Goal: Task Accomplishment & Management: Use online tool/utility

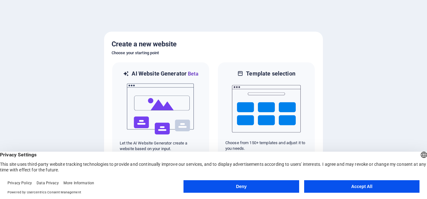
click at [358, 186] on button "Accept All" at bounding box center [361, 186] width 115 height 13
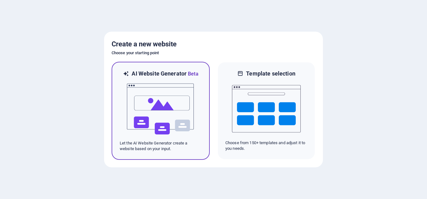
click at [161, 88] on img at bounding box center [160, 109] width 69 height 63
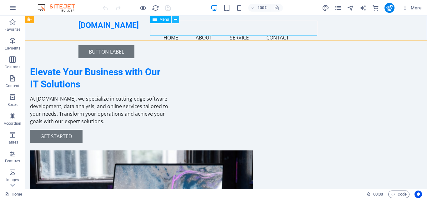
click at [176, 18] on icon at bounding box center [175, 19] width 3 height 7
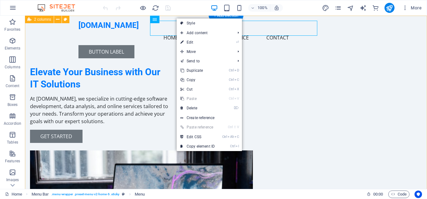
click at [130, 44] on div "Elevate Your Business with Our IT Solutions At [DOMAIN_NAME], we specialize in …" at bounding box center [226, 158] width 402 height 285
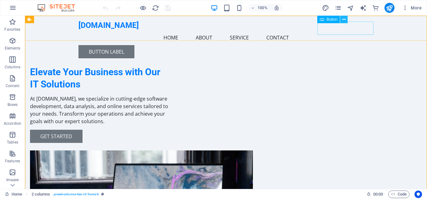
click at [343, 20] on icon at bounding box center [343, 19] width 3 height 7
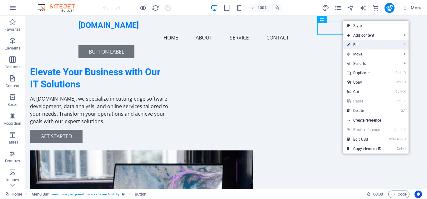
click at [366, 47] on link "⏎ Edit" at bounding box center [364, 44] width 42 height 9
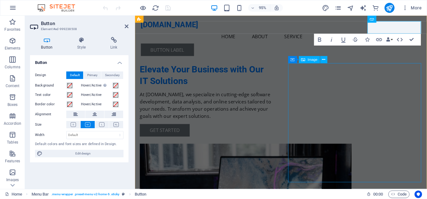
click at [306, 59] on div "Image" at bounding box center [309, 59] width 21 height 7
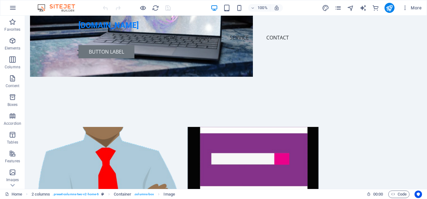
scroll to position [203, 0]
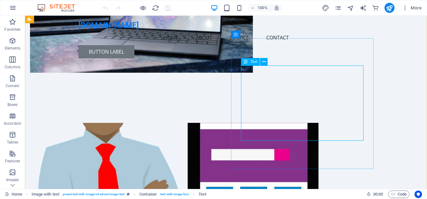
click at [247, 59] on icon at bounding box center [246, 62] width 4 height 8
click at [266, 62] on button at bounding box center [264, 62] width 8 height 8
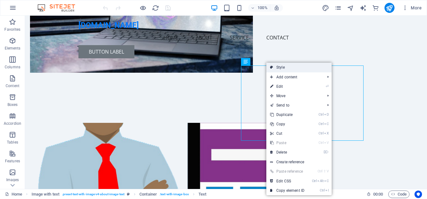
click at [283, 67] on link "Style" at bounding box center [298, 67] width 65 height 9
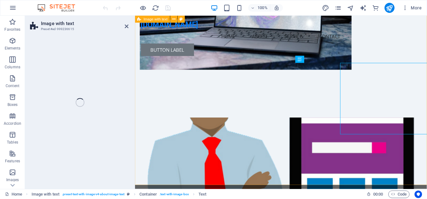
select select "rem"
select select "px"
select select "preset-text-with-image-v4-about-image-text"
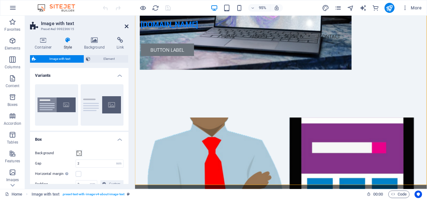
click at [126, 25] on icon at bounding box center [127, 26] width 4 height 5
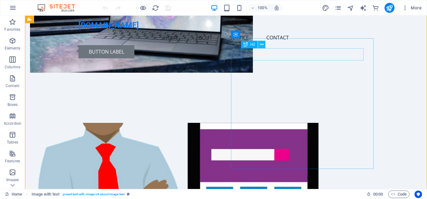
click at [263, 42] on icon at bounding box center [261, 44] width 3 height 7
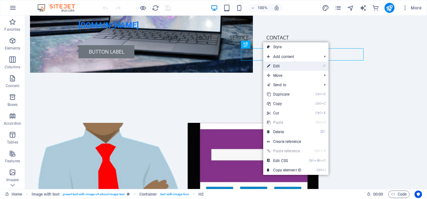
click at [291, 65] on link "⏎ Edit" at bounding box center [284, 65] width 42 height 9
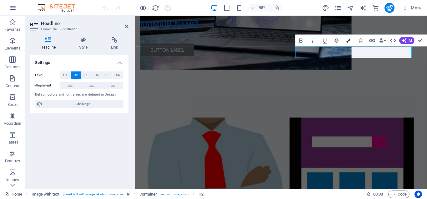
click at [348, 41] on icon "button" at bounding box center [349, 40] width 4 height 4
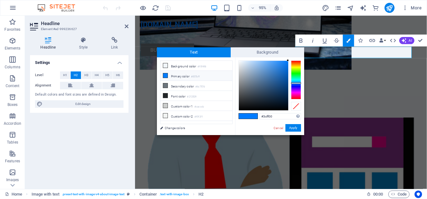
click at [297, 72] on div at bounding box center [296, 79] width 10 height 39
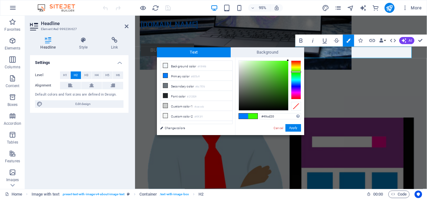
click at [280, 70] on div at bounding box center [263, 85] width 49 height 49
type input "#3ac50f"
click at [284, 72] on div at bounding box center [263, 85] width 49 height 49
click at [293, 129] on button "Apply" at bounding box center [294, 128] width 16 height 8
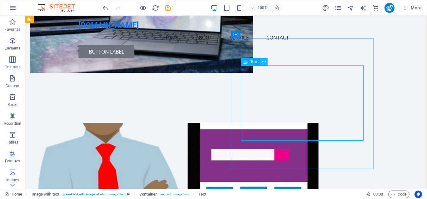
click at [265, 63] on icon at bounding box center [263, 61] width 3 height 7
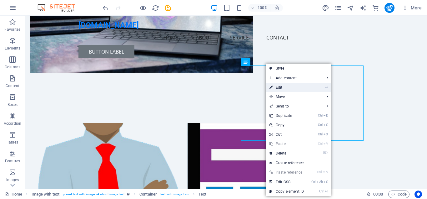
click at [277, 87] on link "⏎ Edit" at bounding box center [287, 87] width 42 height 9
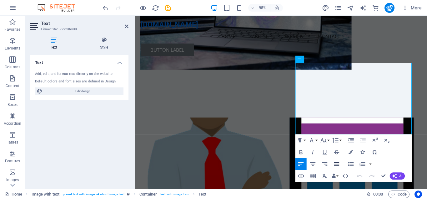
click at [336, 163] on icon "button" at bounding box center [336, 163] width 7 height 7
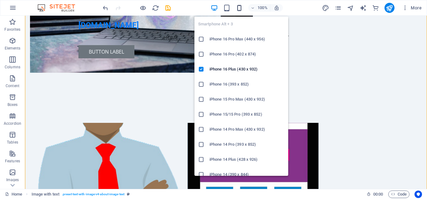
click at [239, 7] on icon "button" at bounding box center [239, 7] width 7 height 7
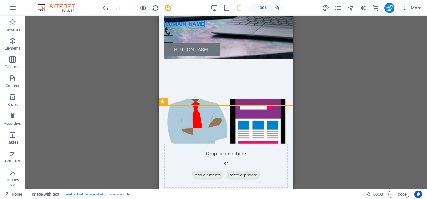
scroll to position [0, 0]
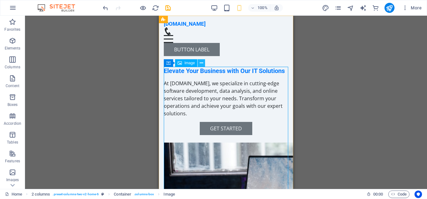
click at [202, 62] on icon at bounding box center [201, 63] width 3 height 7
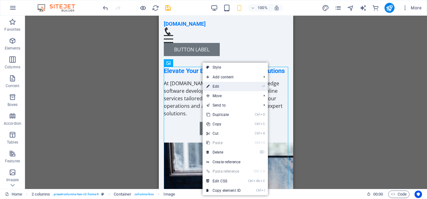
click at [220, 84] on link "⏎ Edit" at bounding box center [224, 86] width 42 height 9
select select "px"
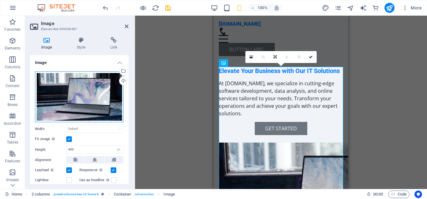
click at [82, 95] on div "Drag files here, click to choose files or select files from Files or our free s…" at bounding box center [79, 96] width 89 height 51
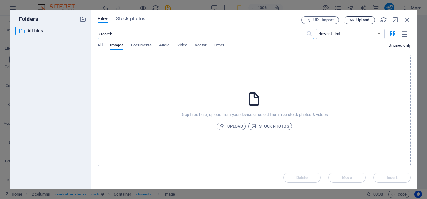
click at [353, 17] on button "Upload" at bounding box center [359, 20] width 31 height 8
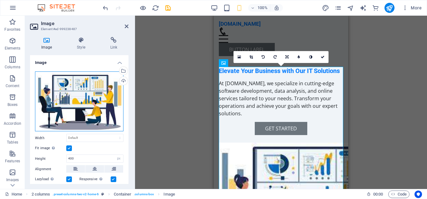
click at [86, 94] on div "Drag files here, click to choose files or select files from Files or our free s…" at bounding box center [79, 101] width 89 height 60
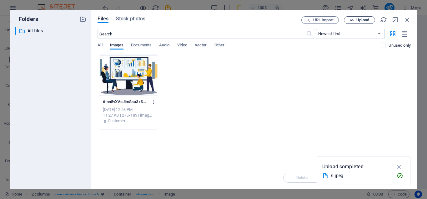
click at [361, 18] on span "Upload" at bounding box center [363, 20] width 13 height 4
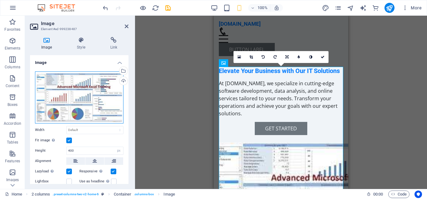
click at [86, 96] on div "Drag files here, click to choose files or select files from Files or our free s…" at bounding box center [79, 97] width 89 height 52
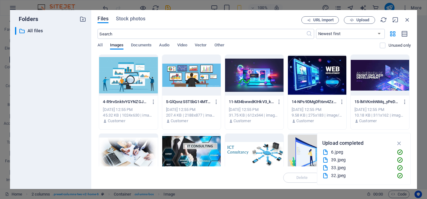
click at [257, 75] on div at bounding box center [254, 75] width 58 height 41
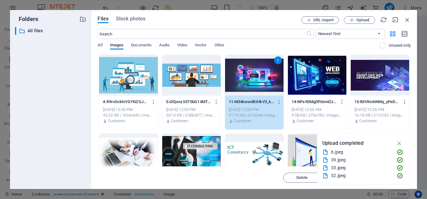
click at [252, 72] on div "1" at bounding box center [254, 75] width 58 height 41
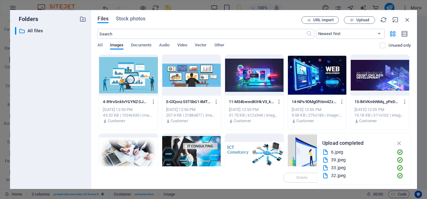
click at [252, 72] on div at bounding box center [254, 75] width 58 height 41
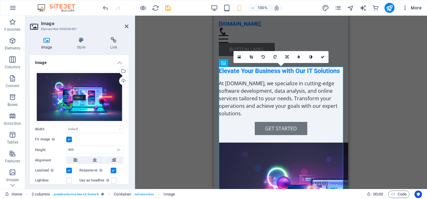
click at [414, 7] on span "More" at bounding box center [412, 8] width 20 height 6
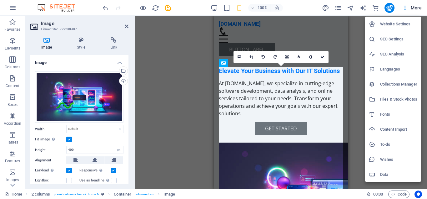
click at [356, 47] on div at bounding box center [213, 99] width 427 height 199
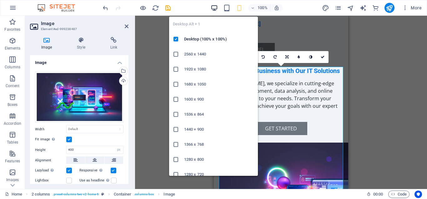
click at [215, 8] on icon "button" at bounding box center [214, 7] width 7 height 7
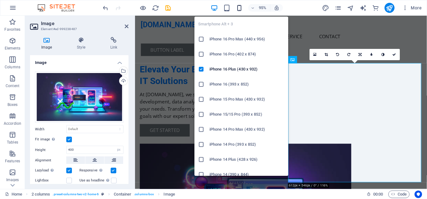
click at [240, 6] on icon "button" at bounding box center [239, 7] width 7 height 7
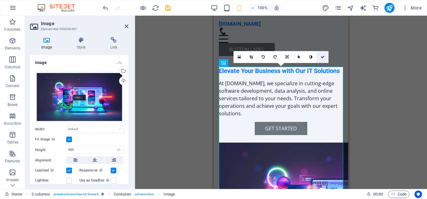
click at [323, 55] on icon at bounding box center [323, 57] width 4 height 4
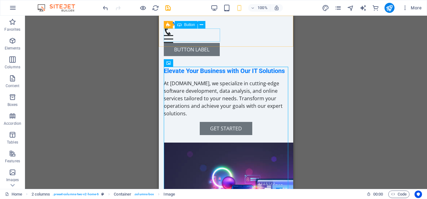
click at [203, 43] on div "Button label" at bounding box center [226, 49] width 124 height 13
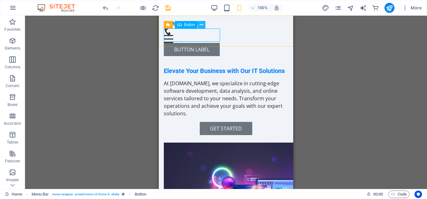
click at [202, 25] on icon at bounding box center [201, 25] width 3 height 7
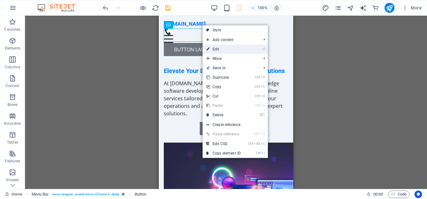
click at [218, 48] on link "⏎ Edit" at bounding box center [224, 48] width 42 height 9
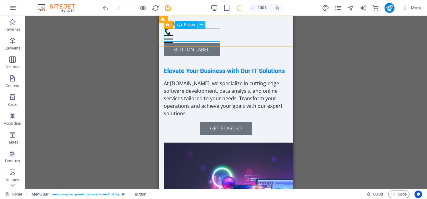
click at [201, 23] on icon at bounding box center [201, 25] width 3 height 7
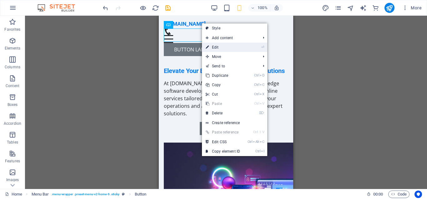
click at [214, 46] on link "⏎ Edit" at bounding box center [223, 47] width 42 height 9
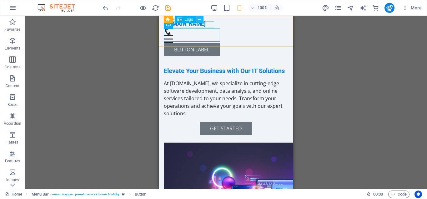
click at [201, 20] on icon at bounding box center [199, 19] width 3 height 7
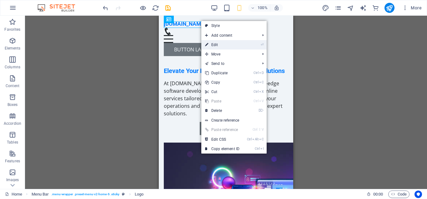
click at [209, 41] on link "⏎ Edit" at bounding box center [222, 44] width 42 height 9
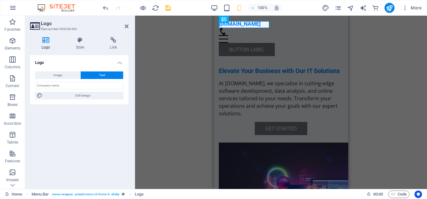
click at [209, 41] on div "H2 2 columns Container Container Image Container Menu Bar Menu Bar Button Menu …" at bounding box center [281, 102] width 292 height 173
click at [257, 26] on icon at bounding box center [256, 25] width 3 height 7
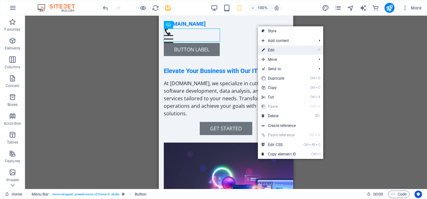
click at [274, 51] on link "⏎ Edit" at bounding box center [279, 49] width 42 height 9
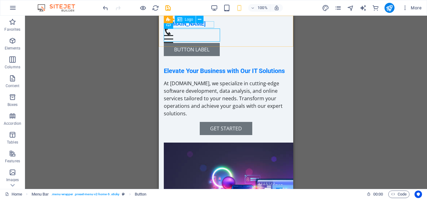
click at [211, 24] on div "[DOMAIN_NAME]" at bounding box center [226, 24] width 124 height 7
click at [202, 25] on div "[DOMAIN_NAME]" at bounding box center [226, 24] width 124 height 7
click at [200, 19] on icon at bounding box center [199, 19] width 3 height 7
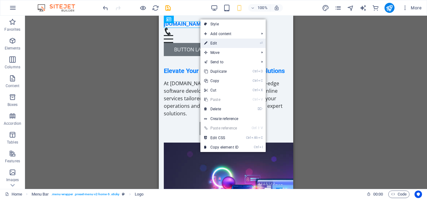
click at [216, 42] on link "⏎ Edit" at bounding box center [221, 42] width 42 height 9
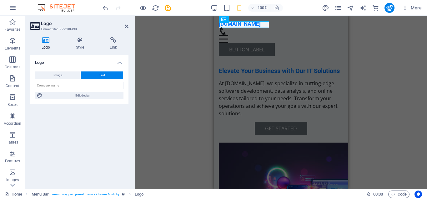
click at [95, 75] on button "Text" at bounding box center [102, 75] width 43 height 8
click at [77, 87] on input "text" at bounding box center [79, 86] width 89 height 8
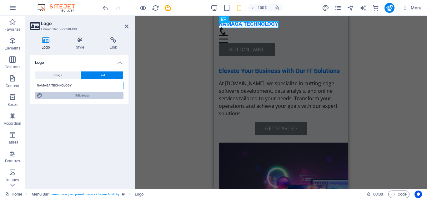
type input "NAMAGA TECHNOLOGY"
click at [94, 94] on span "Edit design" at bounding box center [82, 96] width 77 height 8
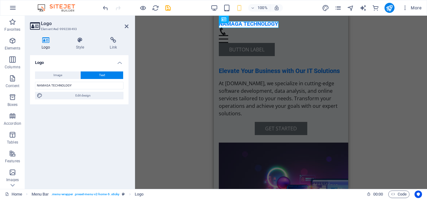
select select "px"
select select "200"
select select "px"
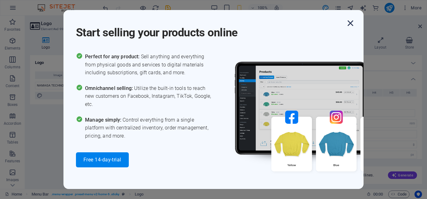
click at [352, 23] on icon "button" at bounding box center [350, 23] width 11 height 11
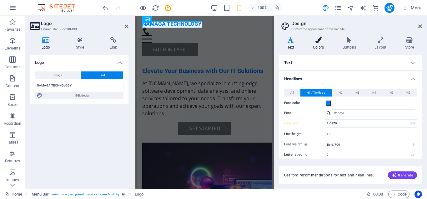
click at [319, 48] on h4 "Colors" at bounding box center [320, 43] width 30 height 13
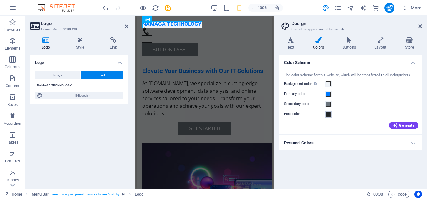
click at [329, 113] on span at bounding box center [328, 113] width 5 height 5
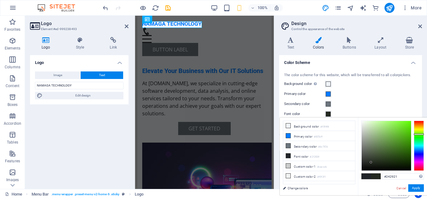
click at [416, 134] on div at bounding box center [419, 145] width 10 height 50
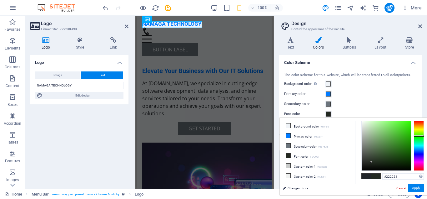
click at [419, 135] on div at bounding box center [419, 145] width 10 height 50
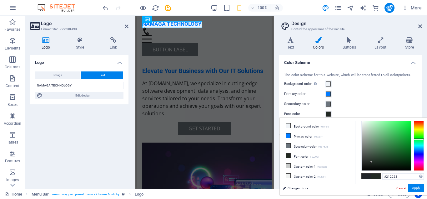
click at [418, 139] on div at bounding box center [419, 145] width 10 height 50
click at [405, 136] on div at bounding box center [386, 145] width 49 height 49
type input "#21bb46"
click at [402, 134] on div at bounding box center [386, 145] width 49 height 49
click at [413, 186] on button "Apply" at bounding box center [416, 188] width 16 height 8
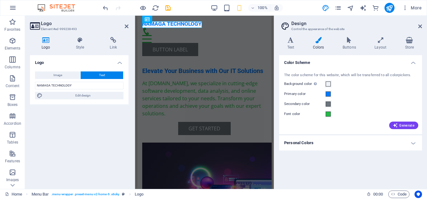
click at [405, 142] on h4 "Personal Colors" at bounding box center [350, 142] width 143 height 15
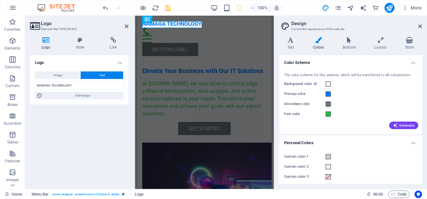
click at [405, 142] on h4 "Personal Colors" at bounding box center [350, 140] width 143 height 11
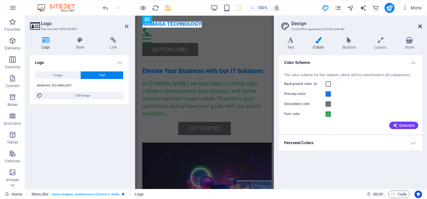
click at [421, 25] on icon at bounding box center [420, 26] width 4 height 5
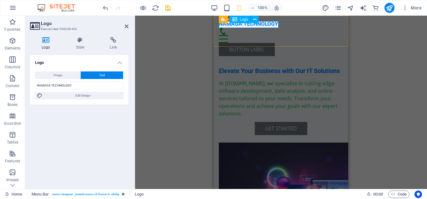
click at [258, 25] on div "NAMAGA TECHNOLOGY" at bounding box center [281, 24] width 124 height 7
click at [80, 43] on icon at bounding box center [80, 40] width 32 height 6
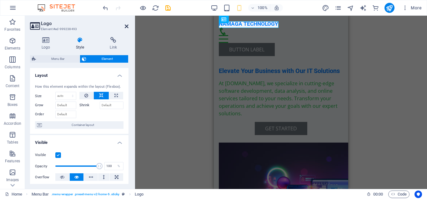
click at [127, 28] on icon at bounding box center [127, 26] width 4 height 5
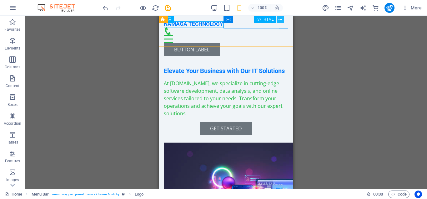
click at [281, 21] on icon at bounding box center [280, 19] width 3 height 7
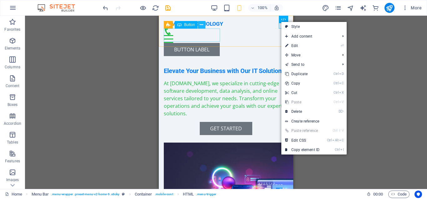
click at [203, 25] on icon at bounding box center [201, 25] width 3 height 7
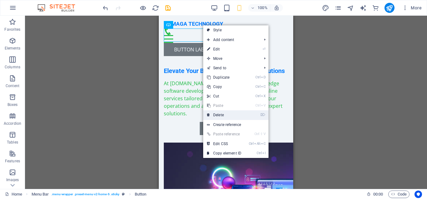
click at [224, 115] on link "⌦ Delete" at bounding box center [224, 114] width 42 height 9
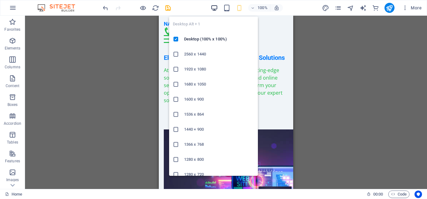
click at [218, 6] on icon "button" at bounding box center [214, 7] width 7 height 7
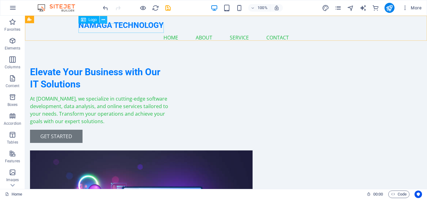
click at [105, 19] on icon at bounding box center [103, 20] width 3 height 7
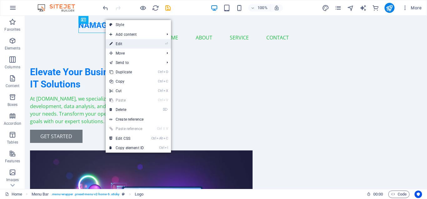
click at [121, 43] on link "⏎ Edit" at bounding box center [127, 43] width 42 height 9
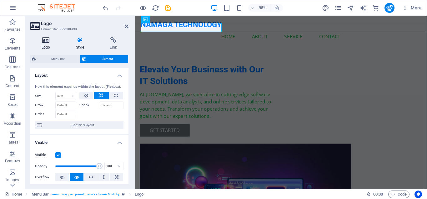
click at [45, 39] on icon at bounding box center [46, 40] width 32 height 6
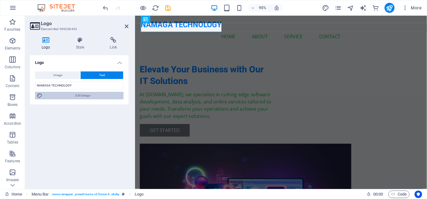
click at [67, 94] on span "Edit design" at bounding box center [82, 96] width 77 height 8
select select "rem"
select select "700"
select select "px"
select select "rem"
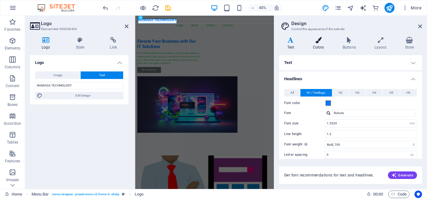
click at [317, 46] on h4 "Colors" at bounding box center [320, 43] width 30 height 13
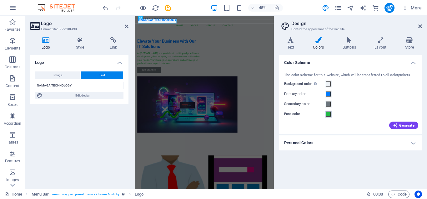
click at [327, 113] on span at bounding box center [328, 113] width 5 height 5
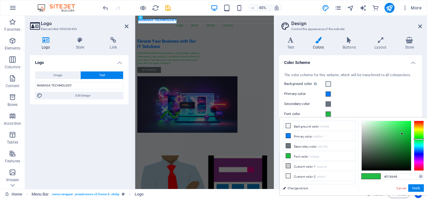
click at [329, 111] on button "Font color" at bounding box center [328, 113] width 7 height 7
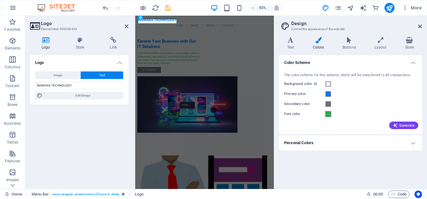
click at [329, 111] on button "Font color" at bounding box center [328, 113] width 7 height 7
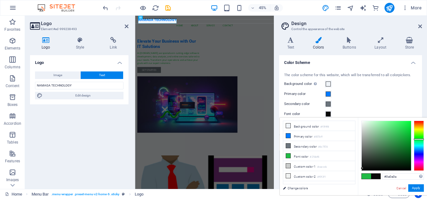
click at [362, 168] on div at bounding box center [386, 145] width 49 height 49
click at [363, 168] on div at bounding box center [386, 145] width 49 height 49
type input "#000000"
drag, startPoint x: 363, startPoint y: 168, endPoint x: 363, endPoint y: 171, distance: 3.1
click at [363, 171] on div "#000000 Supported formats #0852ed rgb(8, 82, 237) rgba(8, 82, 237, 90%) hsv(221…" at bounding box center [392, 201] width 69 height 168
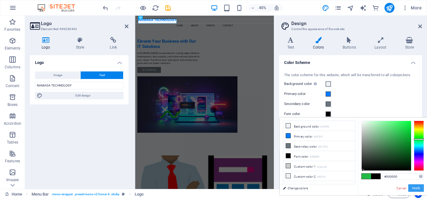
click at [416, 189] on button "Apply" at bounding box center [416, 188] width 16 height 8
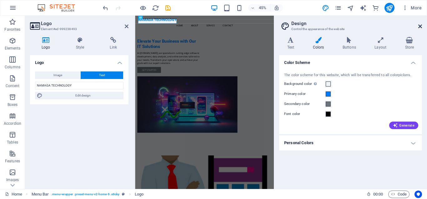
click at [419, 26] on icon at bounding box center [420, 26] width 4 height 5
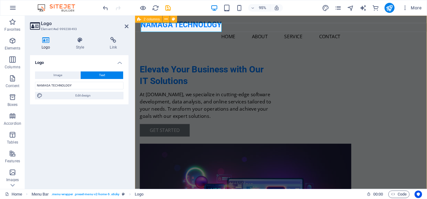
click at [209, 61] on div "Elevate Your Business with Our IT Solutions At [DOMAIN_NAME], we specialize in …" at bounding box center [288, 158] width 307 height 285
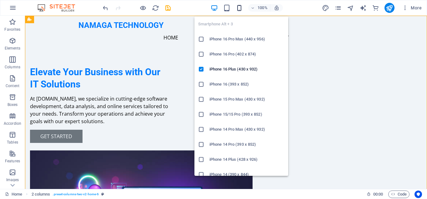
click at [238, 8] on icon "button" at bounding box center [239, 7] width 7 height 7
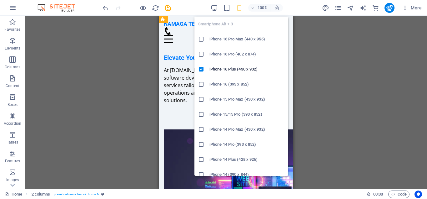
click at [228, 51] on h6 "iPhone 16 Pro (402 x 874)" at bounding box center [247, 54] width 75 height 8
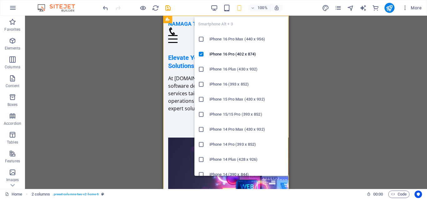
click at [234, 38] on h6 "iPhone 16 Pro Max (440 x 956)" at bounding box center [247, 39] width 75 height 8
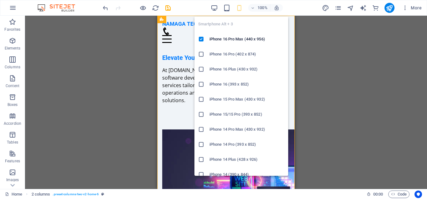
click at [239, 7] on icon "button" at bounding box center [239, 7] width 7 height 7
click at [225, 98] on h6 "iPhone 15 Pro Max (430 x 932)" at bounding box center [247, 99] width 75 height 8
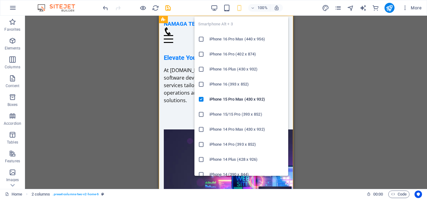
click at [239, 9] on icon "button" at bounding box center [239, 7] width 7 height 7
click at [235, 69] on h6 "iPhone 16 Plus (430 x 932)" at bounding box center [247, 69] width 75 height 8
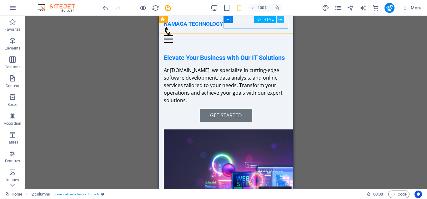
click at [281, 18] on icon at bounding box center [280, 19] width 3 height 7
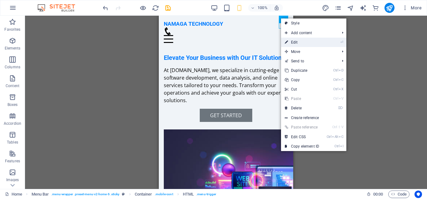
click at [298, 42] on link "⏎ Edit" at bounding box center [302, 42] width 42 height 9
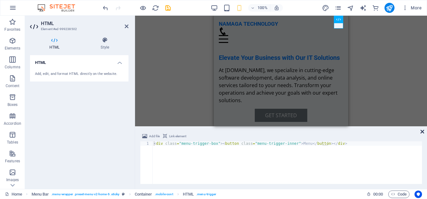
click at [423, 130] on icon at bounding box center [423, 131] width 4 height 5
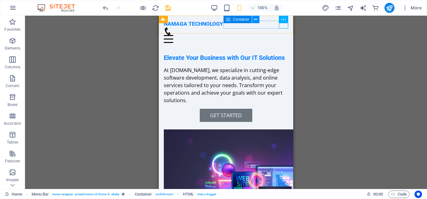
click at [257, 17] on icon at bounding box center [255, 19] width 3 height 7
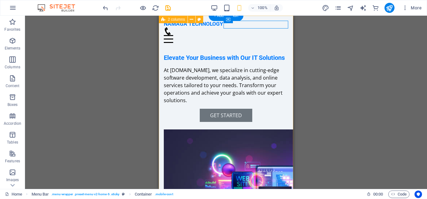
click at [233, 43] on div "Elevate Your Business with Our IT Solutions At [DOMAIN_NAME], we specialize in …" at bounding box center [226, 145] width 134 height 259
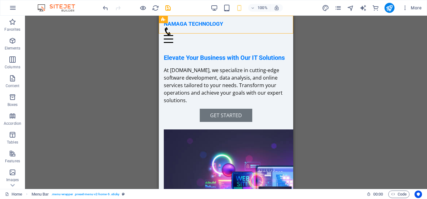
drag, startPoint x: 289, startPoint y: 31, endPoint x: 291, endPoint y: 51, distance: 20.8
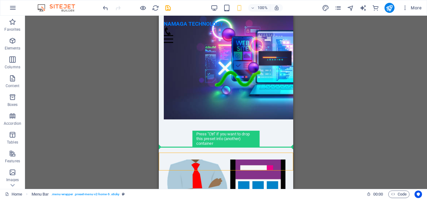
scroll to position [132, 0]
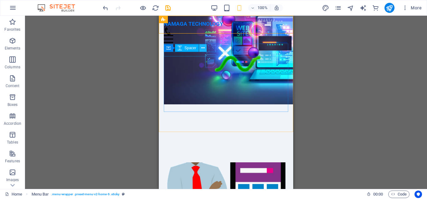
click at [205, 48] on button at bounding box center [203, 48] width 8 height 8
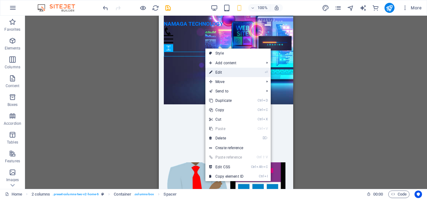
click at [214, 69] on link "⏎ Edit" at bounding box center [226, 72] width 42 height 9
select select "px"
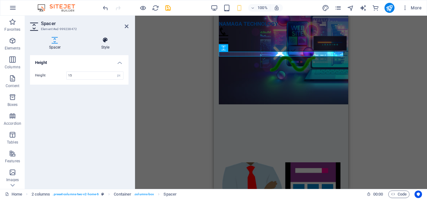
click at [104, 42] on icon at bounding box center [105, 40] width 46 height 6
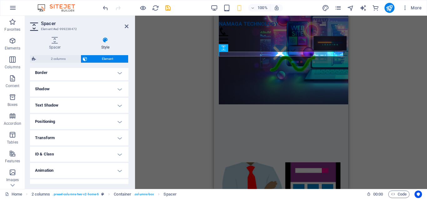
scroll to position [149, 0]
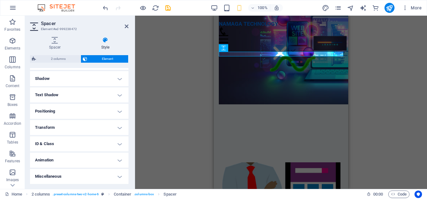
click at [120, 126] on h4 "Transform" at bounding box center [79, 127] width 99 height 15
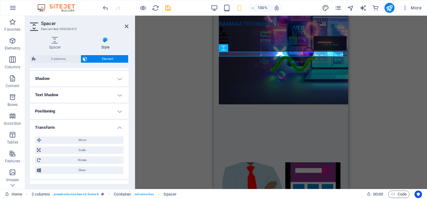
scroll to position [192, 0]
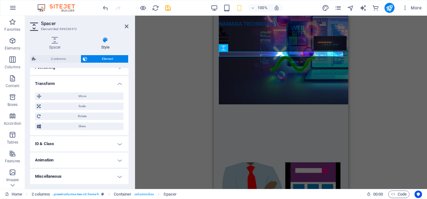
click at [105, 160] on h4 "Animation" at bounding box center [79, 159] width 99 height 15
click at [118, 82] on h4 "Transform" at bounding box center [79, 81] width 99 height 11
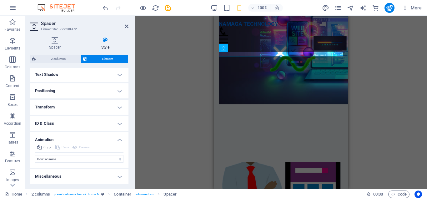
click at [118, 138] on h4 "Animation" at bounding box center [79, 137] width 99 height 11
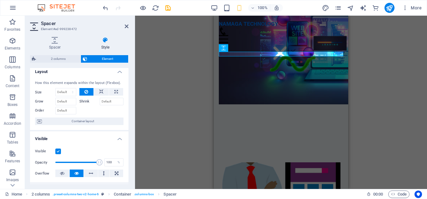
scroll to position [0, 0]
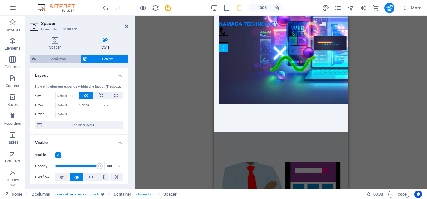
click at [60, 57] on span "2 columns" at bounding box center [58, 59] width 41 height 8
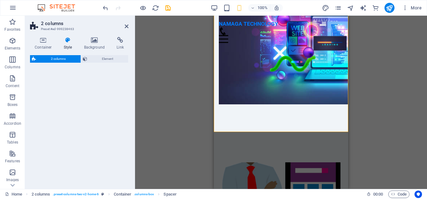
select select "rem"
select select "preset-columns-two-v2-home-6"
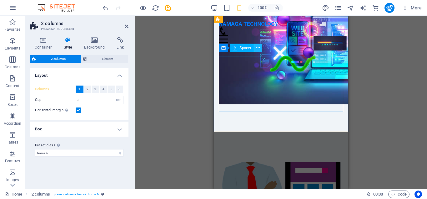
click at [258, 46] on icon at bounding box center [257, 48] width 3 height 7
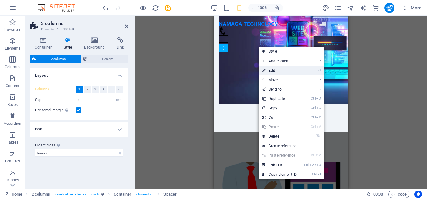
click at [276, 70] on link "⏎ Edit" at bounding box center [280, 70] width 42 height 9
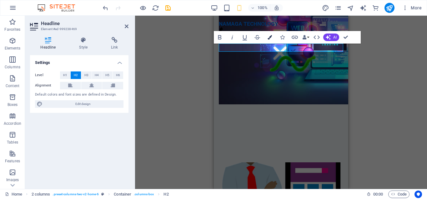
click at [271, 38] on icon "button" at bounding box center [270, 37] width 4 height 4
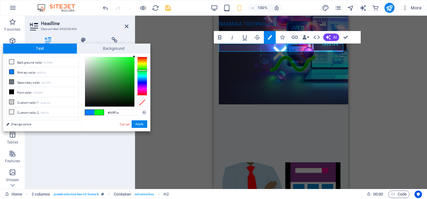
click at [141, 70] on div at bounding box center [142, 76] width 10 height 39
click at [129, 77] on div at bounding box center [109, 81] width 49 height 49
click at [132, 75] on div at bounding box center [109, 81] width 49 height 49
click at [132, 77] on div at bounding box center [109, 81] width 49 height 49
click at [130, 71] on div at bounding box center [109, 81] width 49 height 49
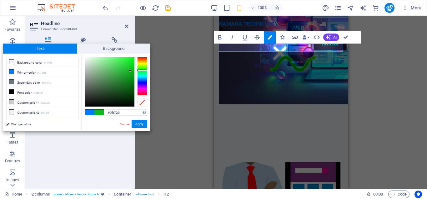
type input "#19a327"
click at [127, 74] on div at bounding box center [109, 81] width 49 height 49
click at [140, 103] on div at bounding box center [142, 102] width 10 height 9
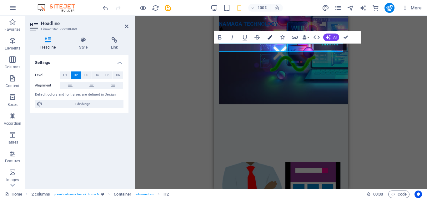
click at [270, 38] on icon "button" at bounding box center [270, 37] width 4 height 4
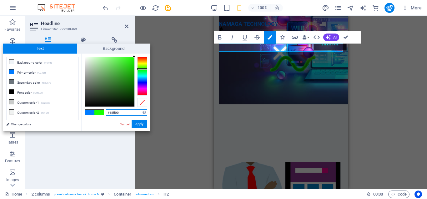
click at [141, 69] on div at bounding box center [142, 76] width 10 height 39
click at [130, 74] on div at bounding box center [109, 81] width 49 height 49
click at [132, 69] on div at bounding box center [109, 81] width 49 height 49
click at [125, 60] on div at bounding box center [109, 81] width 49 height 49
click at [129, 70] on div at bounding box center [109, 81] width 49 height 49
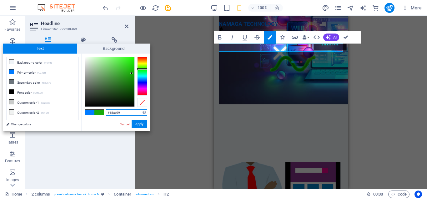
click at [132, 73] on div at bounding box center [109, 81] width 49 height 49
click at [133, 70] on div at bounding box center [109, 81] width 49 height 49
click at [133, 73] on div at bounding box center [109, 81] width 49 height 49
click at [133, 74] on div at bounding box center [109, 81] width 49 height 49
click at [133, 71] on div at bounding box center [109, 81] width 49 height 49
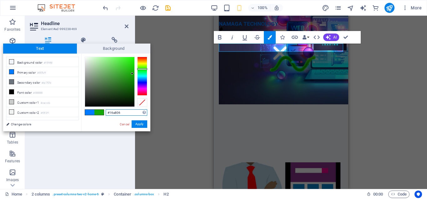
click at [132, 73] on div at bounding box center [109, 81] width 49 height 49
click at [133, 71] on div at bounding box center [109, 81] width 49 height 49
click at [133, 75] on div at bounding box center [109, 81] width 49 height 49
type input "#15ad05"
click at [133, 73] on div at bounding box center [109, 81] width 49 height 49
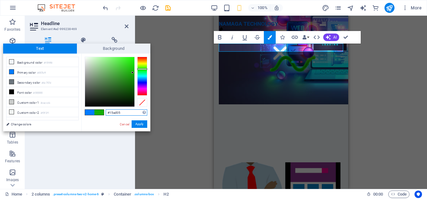
drag, startPoint x: 126, startPoint y: 110, endPoint x: 73, endPoint y: 110, distance: 52.5
click at [106, 110] on input "#15ad05" at bounding box center [127, 112] width 42 height 6
copy h2 "​ Elevate Your Business with Our IT Solutions"
click at [138, 127] on button "Apply" at bounding box center [140, 124] width 16 height 8
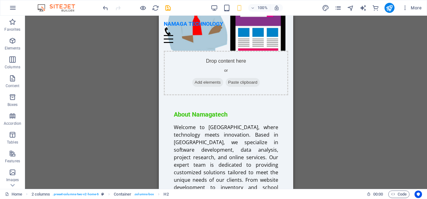
scroll to position [291, 0]
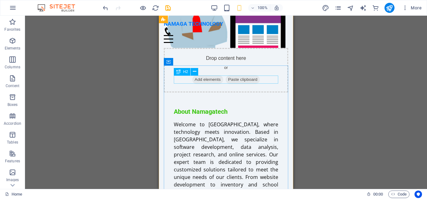
click at [222, 107] on div "About Namagatech" at bounding box center [226, 111] width 104 height 8
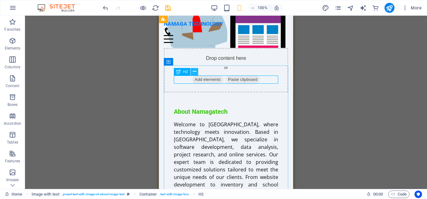
click at [194, 73] on icon at bounding box center [194, 71] width 3 height 7
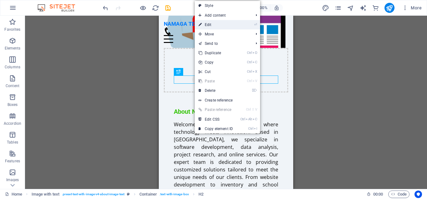
click at [205, 25] on link "⏎ Edit" at bounding box center [216, 24] width 42 height 9
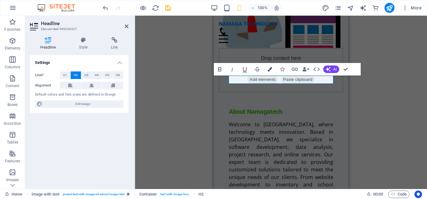
click at [269, 66] on button "Colors" at bounding box center [270, 69] width 12 height 13
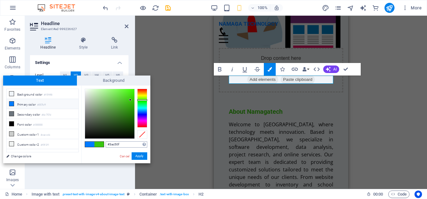
drag, startPoint x: 124, startPoint y: 142, endPoint x: 43, endPoint y: 136, distance: 82.2
click at [106, 141] on input "#3ac50f" at bounding box center [127, 144] width 42 height 6
type input "#15ad05"
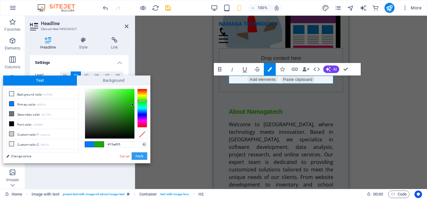
click at [138, 153] on button "Apply" at bounding box center [140, 156] width 16 height 8
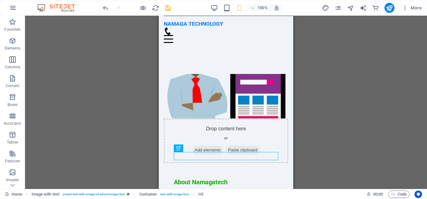
scroll to position [211, 0]
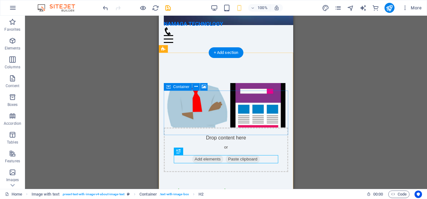
click at [239, 127] on div "Drop content here or Add elements Paste clipboard" at bounding box center [226, 149] width 124 height 44
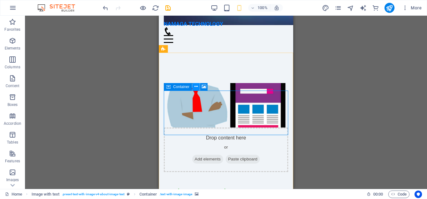
click at [197, 85] on icon at bounding box center [196, 86] width 3 height 7
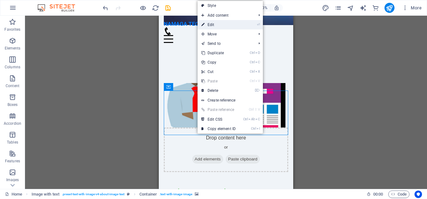
click at [208, 23] on link "⏎ Edit" at bounding box center [219, 24] width 42 height 9
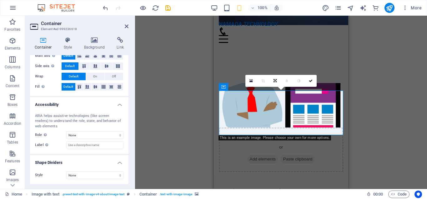
scroll to position [0, 0]
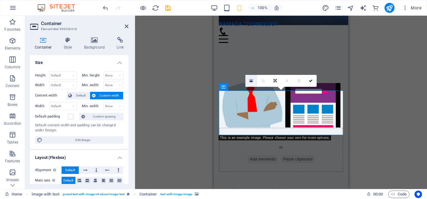
click at [251, 79] on icon at bounding box center [251, 80] width 3 height 4
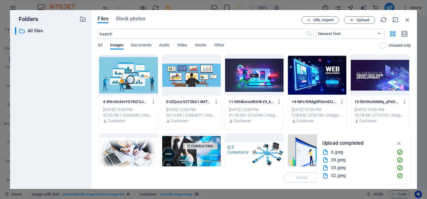
click at [300, 77] on div at bounding box center [317, 75] width 58 height 41
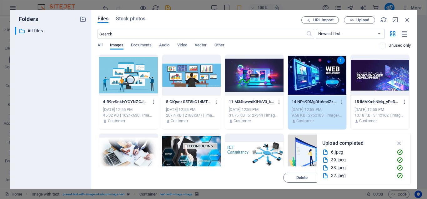
click at [307, 82] on div "1" at bounding box center [317, 75] width 58 height 41
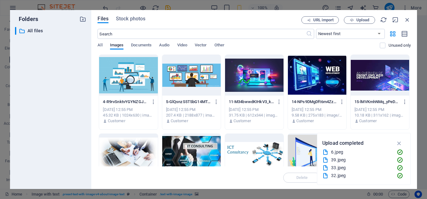
click at [307, 82] on div at bounding box center [317, 75] width 58 height 41
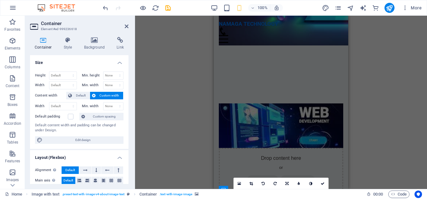
scroll to position [226, 0]
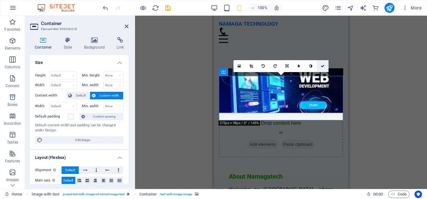
click at [326, 65] on link at bounding box center [323, 66] width 12 height 12
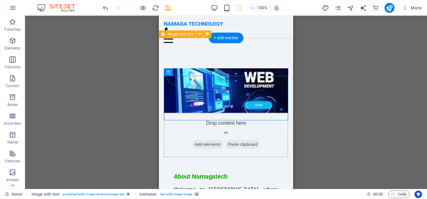
click at [249, 56] on div "Drop content here or Add elements Paste clipboard About [PERSON_NAME] Welcome t…" at bounding box center [226, 176] width 134 height 293
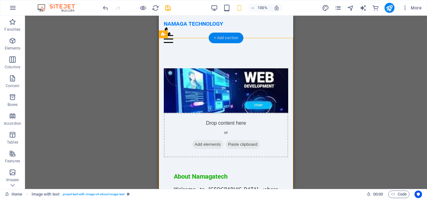
click at [221, 35] on div "+ Add section" at bounding box center [226, 38] width 35 height 11
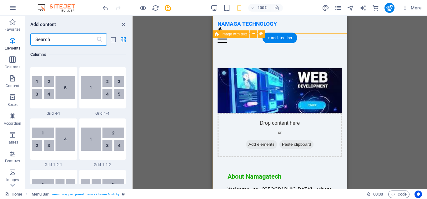
scroll to position [1094, 0]
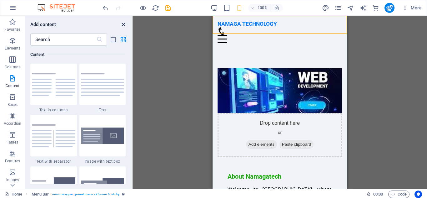
click at [126, 25] on icon "close panel" at bounding box center [123, 24] width 7 height 7
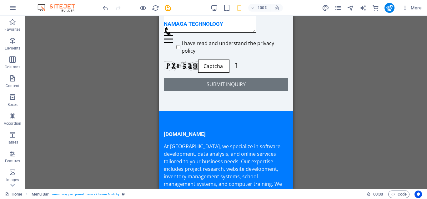
scroll to position [1228, 0]
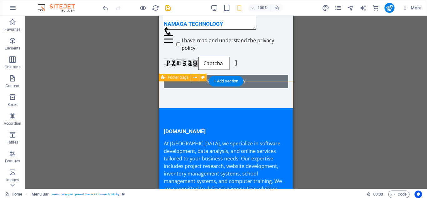
click at [195, 75] on icon at bounding box center [195, 77] width 3 height 7
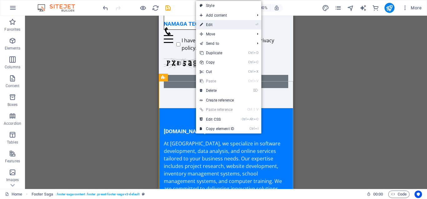
click at [209, 24] on link "⏎ Edit" at bounding box center [217, 24] width 42 height 9
select select "footer"
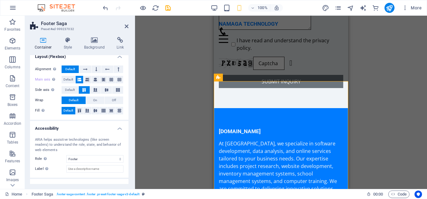
scroll to position [114, 0]
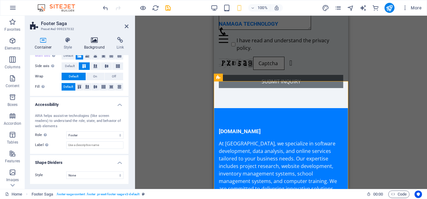
click at [97, 42] on icon at bounding box center [94, 40] width 30 height 6
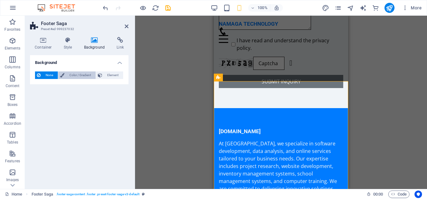
click at [78, 73] on span "Color / Gradient" at bounding box center [80, 75] width 28 height 8
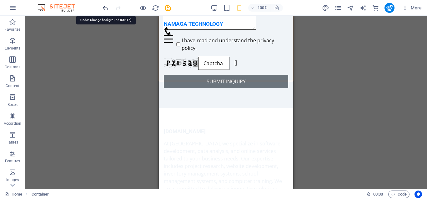
click at [103, 6] on icon "undo" at bounding box center [105, 7] width 7 height 7
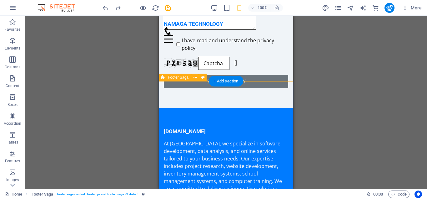
click at [201, 79] on button at bounding box center [203, 77] width 8 height 8
select select "rem"
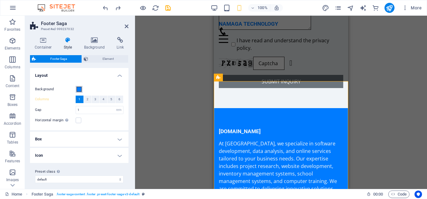
click at [78, 87] on span at bounding box center [79, 89] width 5 height 5
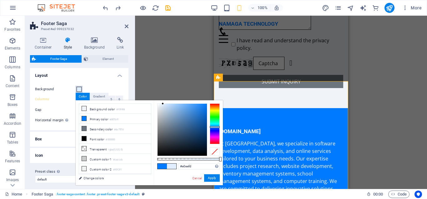
click at [163, 104] on div at bounding box center [182, 130] width 49 height 52
click at [158, 104] on div at bounding box center [182, 130] width 49 height 52
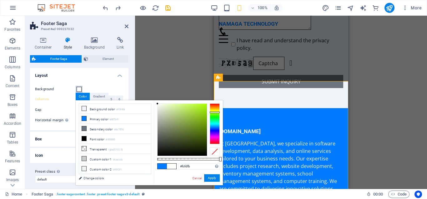
click at [211, 112] on div at bounding box center [215, 123] width 10 height 41
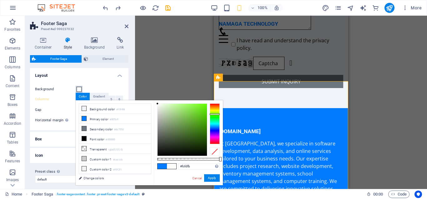
click at [213, 114] on div at bounding box center [215, 123] width 10 height 41
click at [167, 109] on div at bounding box center [182, 130] width 49 height 52
click at [169, 113] on div at bounding box center [182, 130] width 49 height 52
click at [169, 106] on div at bounding box center [182, 130] width 49 height 52
click at [209, 177] on button "Apply" at bounding box center [212, 178] width 16 height 8
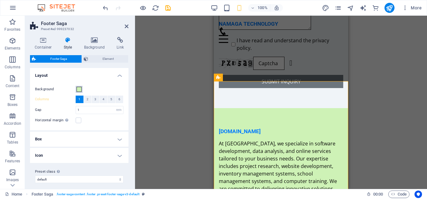
click at [79, 87] on span at bounding box center [79, 89] width 5 height 5
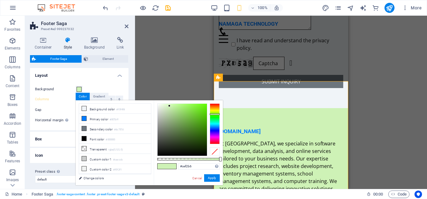
click at [201, 157] on div "#cef2b6 Supported formats #0852ed rgb(8, 82, 237) rgba(8, 82, 237, 90%) hsv(221…" at bounding box center [188, 187] width 69 height 175
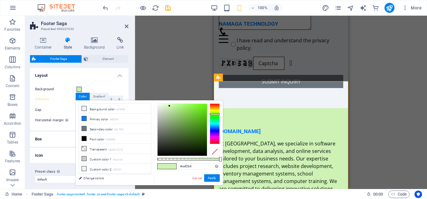
click at [201, 157] on div "#cef2b6 Supported formats #0852ed rgb(8, 82, 237) rgba(8, 82, 237, 90%) hsv(221…" at bounding box center [188, 187] width 69 height 175
drag, startPoint x: 220, startPoint y: 159, endPoint x: 204, endPoint y: 159, distance: 15.6
click at [204, 159] on div at bounding box center [205, 159] width 3 height 4
click at [208, 174] on div "rgba(206, 242, 182, 0.75) Supported formats #0852ed rgb(8, 82, 237) rgba(8, 82,…" at bounding box center [188, 187] width 69 height 175
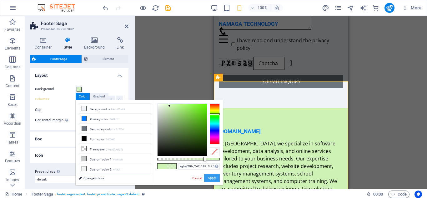
click at [208, 176] on button "Apply" at bounding box center [212, 178] width 16 height 8
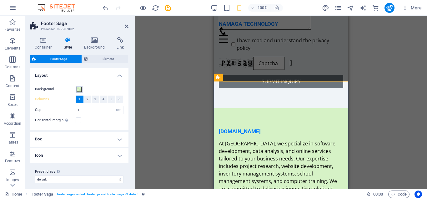
click at [80, 88] on span at bounding box center [79, 89] width 5 height 5
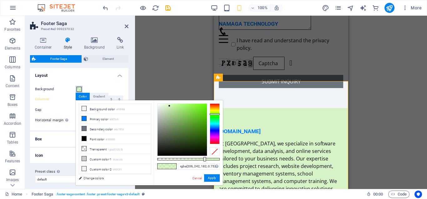
type input "rgba(225, 250, 209, 0.75)"
click at [165, 104] on div at bounding box center [182, 130] width 49 height 52
click at [211, 179] on button "Apply" at bounding box center [212, 178] width 16 height 8
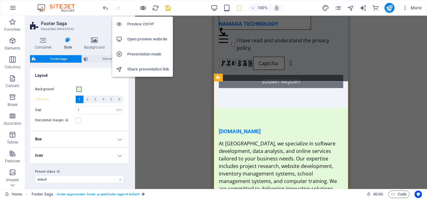
click at [142, 8] on icon "button" at bounding box center [142, 7] width 7 height 7
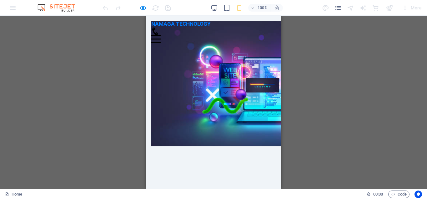
scroll to position [0, 0]
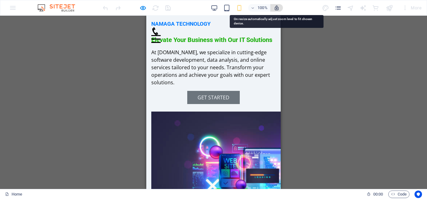
click at [276, 6] on icon "button" at bounding box center [277, 8] width 6 height 6
click at [278, 9] on icon "button" at bounding box center [277, 8] width 6 height 6
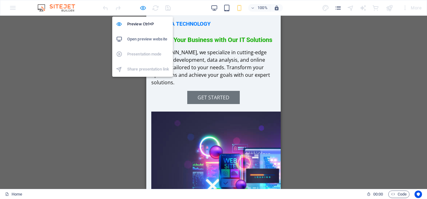
click at [144, 6] on icon "button" at bounding box center [142, 7] width 7 height 7
select select "rem"
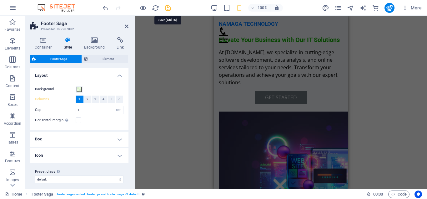
click at [170, 8] on icon "save" at bounding box center [167, 7] width 7 height 7
select select "rem"
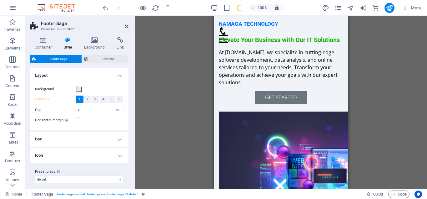
checkbox input "false"
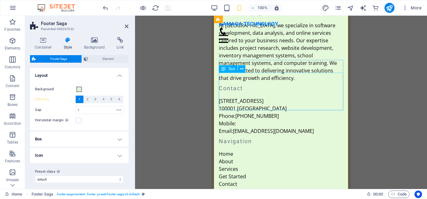
click at [254, 97] on div "[STREET_ADDRESS] Phone: [PHONE_NUMBER] Mobile: Email: [EMAIL_ADDRESS][DOMAIN_NA…" at bounding box center [281, 116] width 124 height 38
click at [242, 67] on icon at bounding box center [241, 69] width 3 height 7
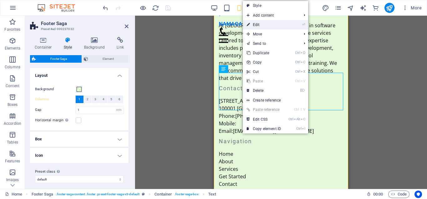
click at [255, 23] on link "⏎ Edit" at bounding box center [264, 24] width 42 height 9
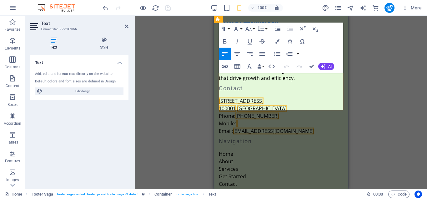
click at [241, 97] on span "[STREET_ADDRESS]" at bounding box center [241, 100] width 45 height 7
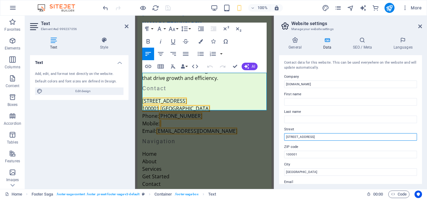
click at [319, 135] on input "[STREET_ADDRESS]" at bounding box center [350, 137] width 133 height 8
drag, startPoint x: 327, startPoint y: 135, endPoint x: 241, endPoint y: 137, distance: 86.0
click at [284, 137] on input "[STREET_ADDRESS]" at bounding box center [350, 137] width 133 height 8
paste input "Behind Poultry Production Unit, along [GEOGRAPHIC_DATA], Unguwar [PERSON_NAME],…"
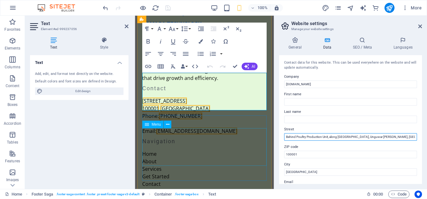
scroll to position [0, 13]
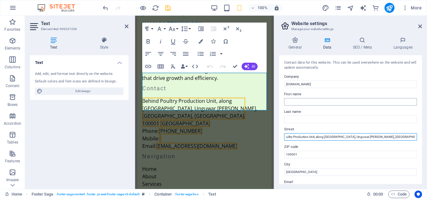
type input "Behind Poultry Production Unit, along [GEOGRAPHIC_DATA], Unguwar [PERSON_NAME],…"
click at [314, 99] on input "First name" at bounding box center [350, 102] width 133 height 8
type input "[PERSON_NAME]"
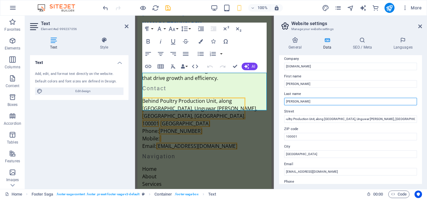
scroll to position [18, 0]
type input "[PERSON_NAME]"
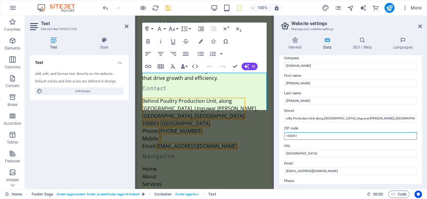
drag, startPoint x: 314, startPoint y: 137, endPoint x: 220, endPoint y: 130, distance: 94.0
click at [284, 132] on input "100001" at bounding box center [350, 136] width 133 height 8
paste input "86021"
type input "860211"
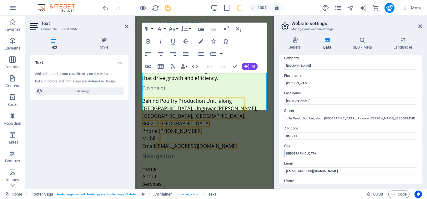
click at [334, 155] on input "[GEOGRAPHIC_DATA]" at bounding box center [350, 153] width 133 height 8
type input "L"
type input "z"
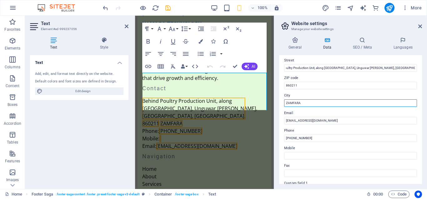
scroll to position [70, 0]
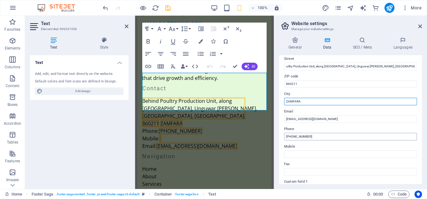
type input "ZAMFARA"
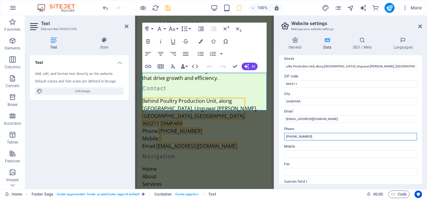
click at [322, 138] on input "[PHONE_NUMBER]" at bounding box center [350, 137] width 133 height 8
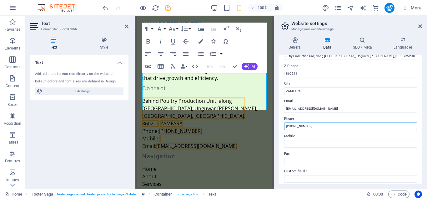
scroll to position [83, 0]
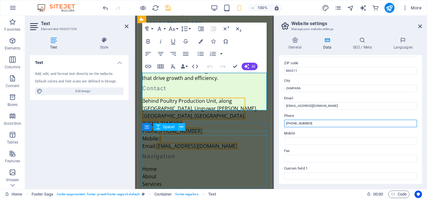
type input "[PHONE_NUMBER]"
click at [180, 126] on icon at bounding box center [181, 127] width 3 height 7
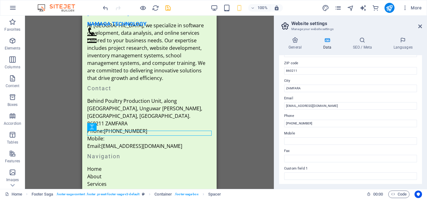
click at [245, 156] on div "Drag here to replace the existing content. Press “Ctrl” if you want to create a…" at bounding box center [149, 102] width 249 height 173
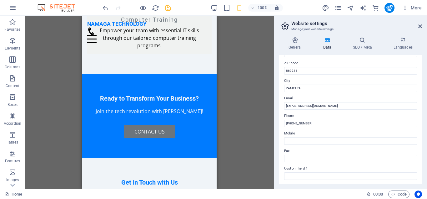
scroll to position [951, 0]
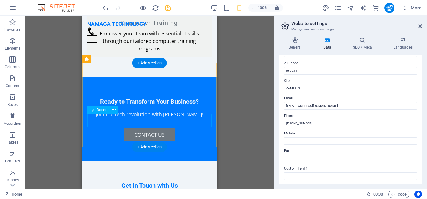
click at [196, 128] on div "Contact Us" at bounding box center [149, 134] width 124 height 13
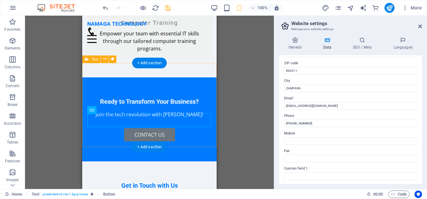
click at [199, 77] on div "Ready to Transform Your Business? Join the tech revolution with [PERSON_NAME]! …" at bounding box center [149, 119] width 134 height 84
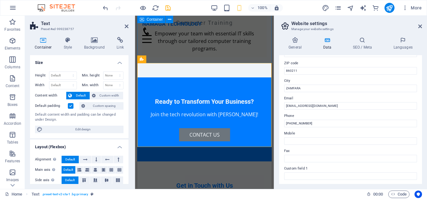
select select "preset-text-v2-cta-1"
click at [168, 59] on icon at bounding box center [167, 59] width 3 height 7
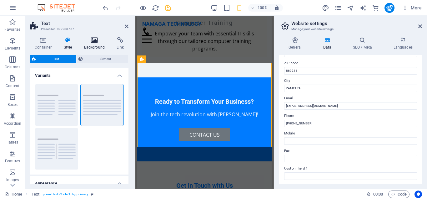
click at [94, 43] on h4 "Background" at bounding box center [95, 43] width 33 height 13
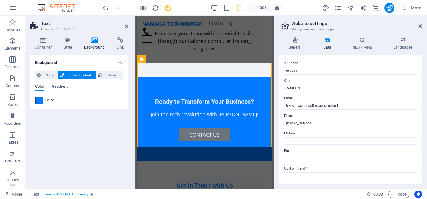
click at [38, 99] on span at bounding box center [39, 100] width 7 height 7
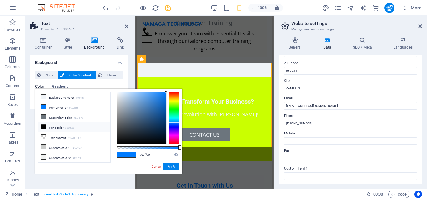
click at [173, 102] on div at bounding box center [174, 118] width 10 height 53
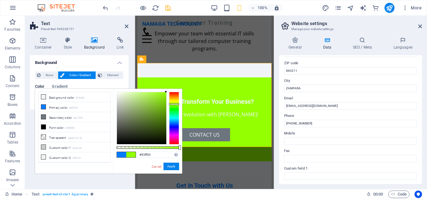
click at [173, 104] on div at bounding box center [174, 118] width 10 height 53
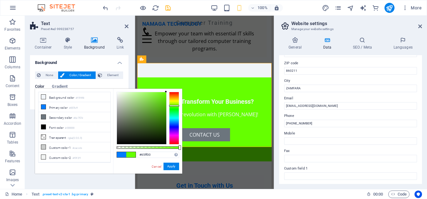
click at [173, 105] on div at bounding box center [174, 118] width 10 height 53
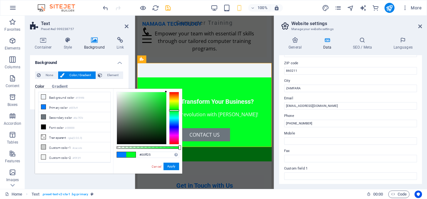
click at [173, 110] on div at bounding box center [174, 118] width 10 height 53
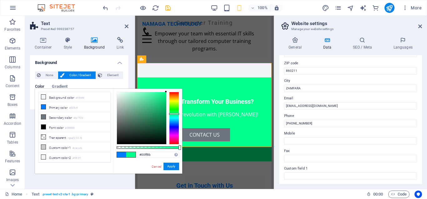
click at [173, 114] on div at bounding box center [174, 118] width 10 height 53
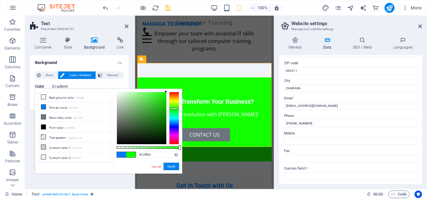
click at [174, 108] on div at bounding box center [174, 118] width 10 height 53
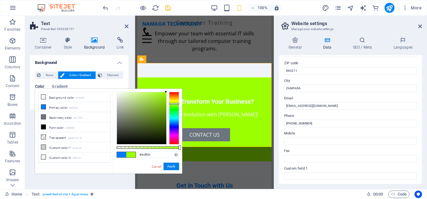
click at [174, 104] on div at bounding box center [174, 118] width 10 height 53
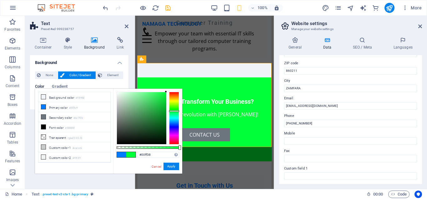
click at [174, 111] on div at bounding box center [174, 118] width 10 height 53
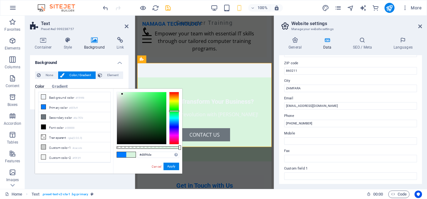
click at [122, 94] on div at bounding box center [141, 118] width 49 height 52
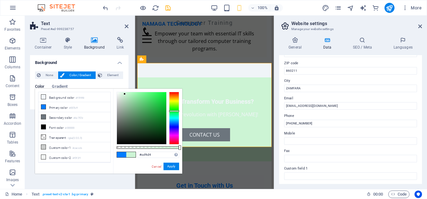
click at [125, 94] on div at bounding box center [141, 118] width 49 height 52
click at [43, 94] on icon at bounding box center [43, 96] width 4 height 4
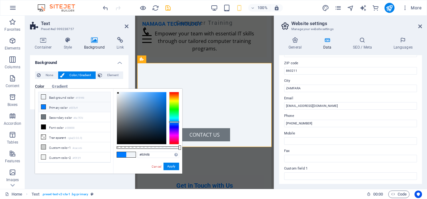
click at [43, 104] on li "Primary color #007bff" at bounding box center [74, 107] width 72 height 10
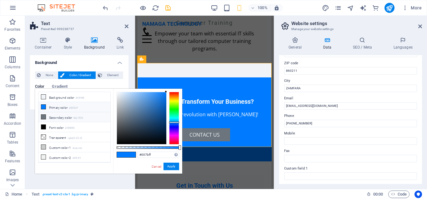
click at [43, 114] on span at bounding box center [43, 116] width 5 height 5
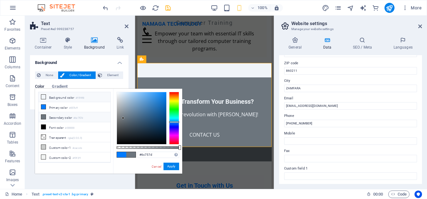
click at [43, 94] on icon at bounding box center [43, 96] width 4 height 4
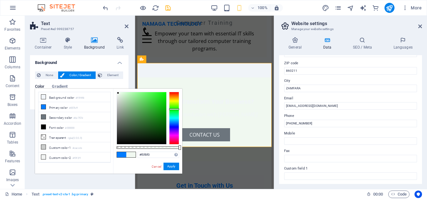
click at [175, 109] on div at bounding box center [174, 118] width 10 height 53
click at [43, 95] on icon at bounding box center [43, 96] width 4 height 4
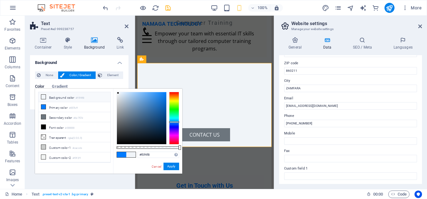
click at [43, 95] on icon at bounding box center [43, 96] width 4 height 4
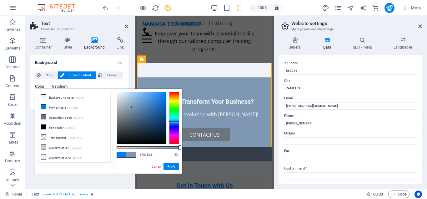
click at [131, 107] on div at bounding box center [141, 118] width 49 height 52
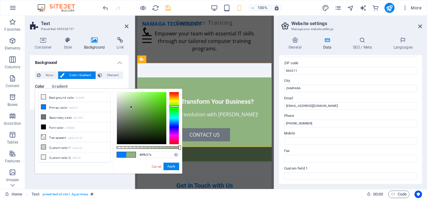
click at [173, 106] on div at bounding box center [174, 118] width 10 height 53
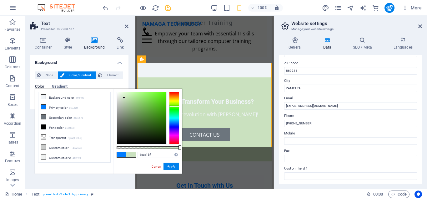
click at [124, 98] on div at bounding box center [141, 118] width 49 height 52
type input "#c7efb4"
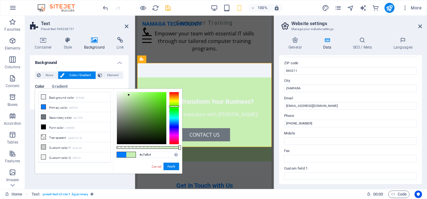
click at [129, 95] on div at bounding box center [141, 118] width 49 height 52
click at [129, 91] on div "#c7efb4 Supported formats #0852ed rgb(8, 82, 237) rgba(8, 82, 237, 90%) hsv(221…" at bounding box center [147, 176] width 69 height 175
click at [170, 166] on button "Apply" at bounding box center [172, 166] width 16 height 8
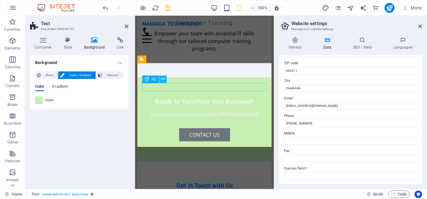
click at [162, 77] on icon at bounding box center [162, 79] width 3 height 7
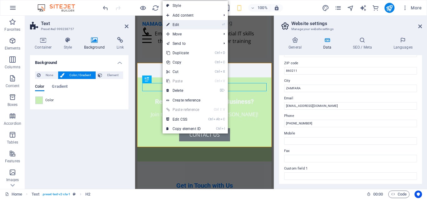
click at [175, 24] on link "⏎ Edit" at bounding box center [184, 24] width 42 height 9
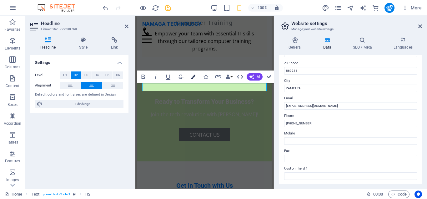
click at [193, 76] on icon "button" at bounding box center [193, 76] width 4 height 4
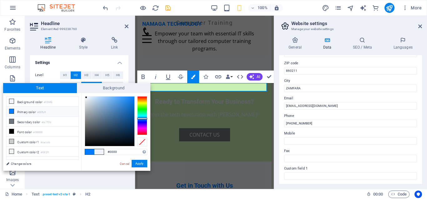
type input "#00000"
click at [138, 163] on button "Apply" at bounding box center [140, 163] width 16 height 8
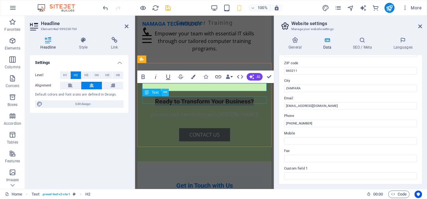
click at [165, 91] on icon at bounding box center [165, 92] width 3 height 7
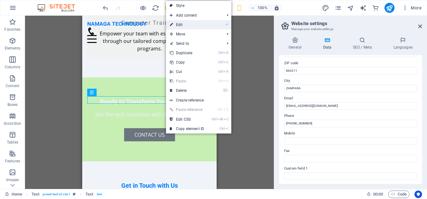
click at [175, 24] on link "⏎ Edit" at bounding box center [187, 24] width 42 height 9
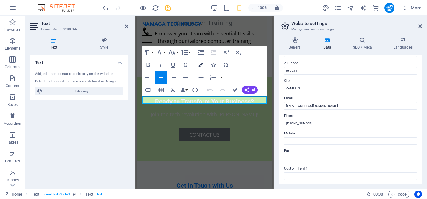
click at [201, 64] on icon "button" at bounding box center [201, 65] width 4 height 4
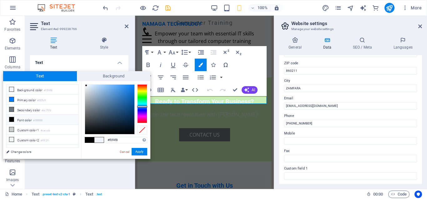
click at [88, 137] on span at bounding box center [89, 139] width 9 height 5
type input "#000000"
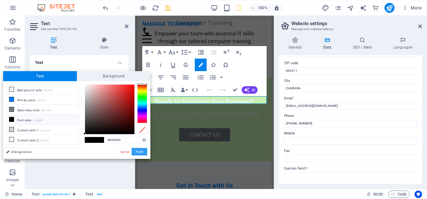
click at [137, 152] on button "Apply" at bounding box center [140, 152] width 16 height 8
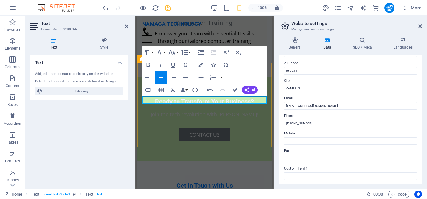
click at [230, 131] on div "Ready to Transform Your Business? ​ ​ Join the tech revolution with [PERSON_NAM…" at bounding box center [204, 119] width 134 height 84
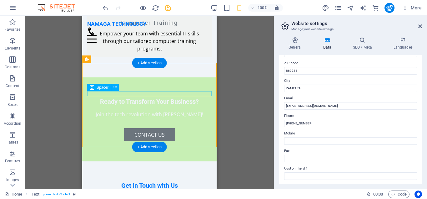
click at [159, 105] on div at bounding box center [149, 107] width 124 height 5
click at [155, 110] on div "Join the tech revolution with [PERSON_NAME]!" at bounding box center [149, 114] width 124 height 8
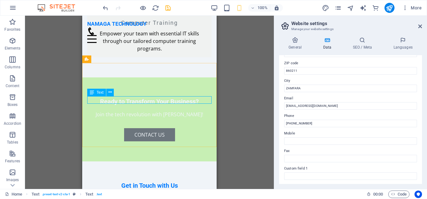
click at [100, 92] on span "Text" at bounding box center [100, 92] width 7 height 4
click at [109, 92] on icon at bounding box center [110, 92] width 3 height 7
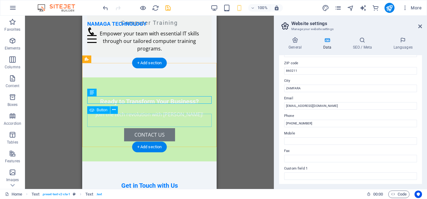
click at [210, 128] on div "Contact Us" at bounding box center [149, 134] width 124 height 13
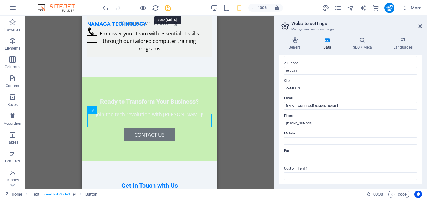
click at [166, 9] on icon "save" at bounding box center [167, 7] width 7 height 7
checkbox input "false"
select select "rem"
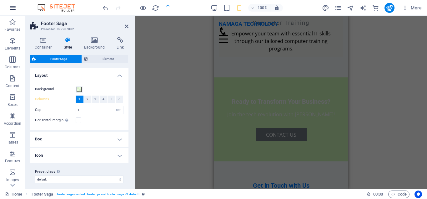
click at [15, 6] on icon "button" at bounding box center [13, 8] width 8 height 8
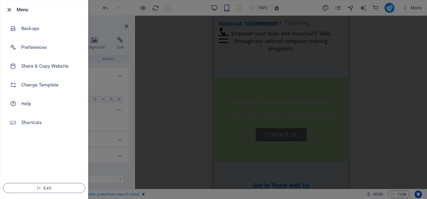
click at [12, 8] on icon "button" at bounding box center [9, 9] width 7 height 7
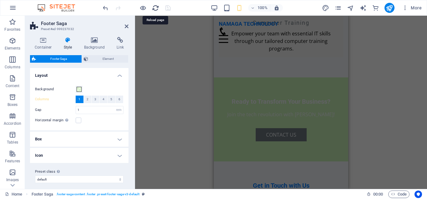
click at [154, 6] on icon "reload" at bounding box center [155, 7] width 7 height 7
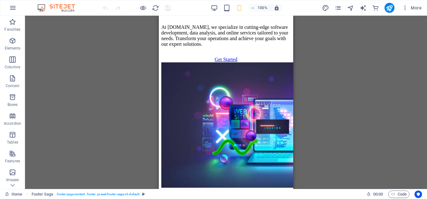
scroll to position [0, 0]
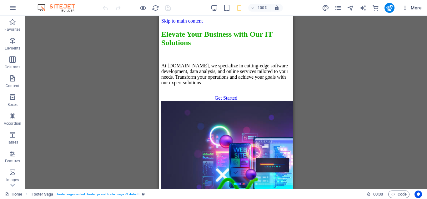
click at [415, 6] on span "More" at bounding box center [412, 8] width 20 height 6
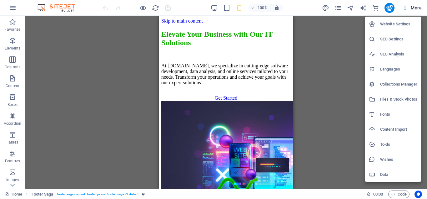
click at [314, 66] on div at bounding box center [213, 99] width 427 height 199
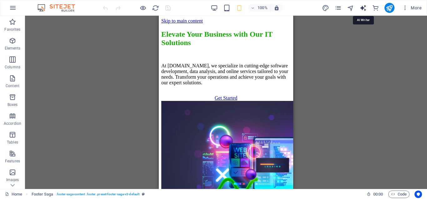
click at [363, 7] on icon "text_generator" at bounding box center [363, 7] width 7 height 7
select select "English"
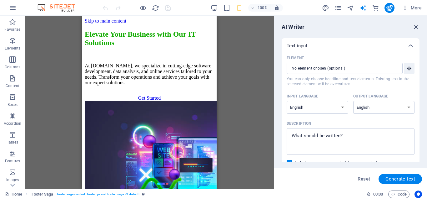
click at [416, 27] on icon "button" at bounding box center [416, 26] width 7 height 7
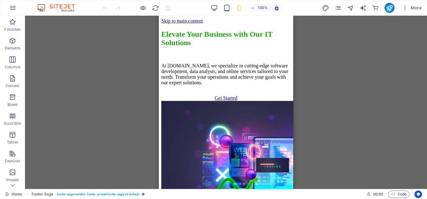
click at [45, 6] on img at bounding box center [59, 8] width 47 height 8
click at [14, 183] on icon at bounding box center [12, 184] width 9 height 9
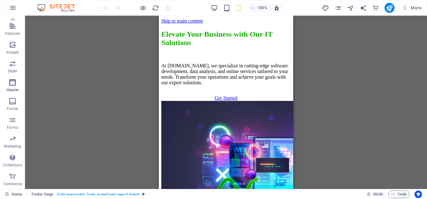
click at [17, 86] on span "Header" at bounding box center [12, 85] width 25 height 15
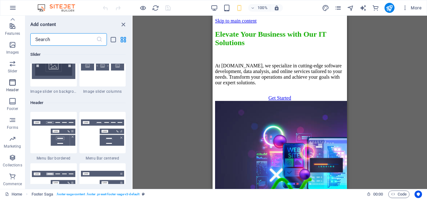
scroll to position [3766, 0]
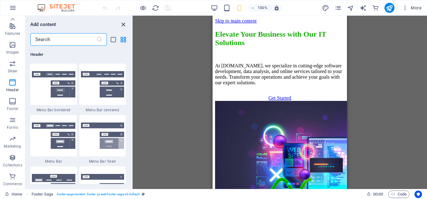
click at [123, 22] on icon "close panel" at bounding box center [123, 24] width 7 height 7
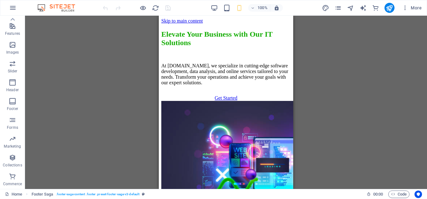
scroll to position [127, 0]
click at [37, 5] on img at bounding box center [59, 8] width 47 height 8
click at [13, 15] on header "100% More" at bounding box center [213, 8] width 427 height 16
click at [15, 21] on icon at bounding box center [12, 19] width 9 height 9
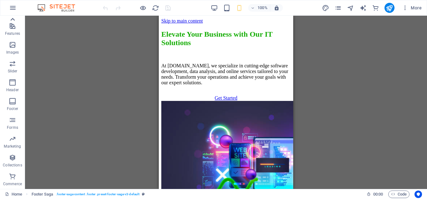
scroll to position [6, 0]
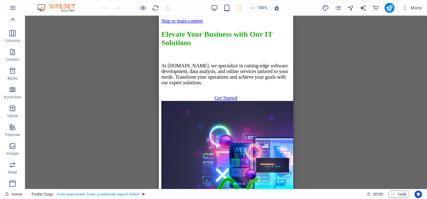
click at [15, 21] on icon at bounding box center [12, 19] width 9 height 9
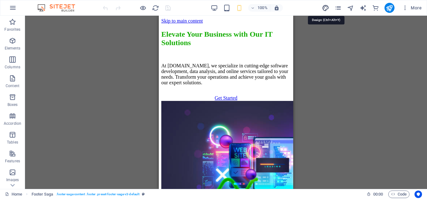
click at [324, 8] on icon "design" at bounding box center [325, 7] width 7 height 7
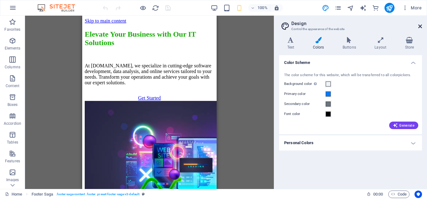
click at [419, 27] on icon at bounding box center [420, 26] width 4 height 5
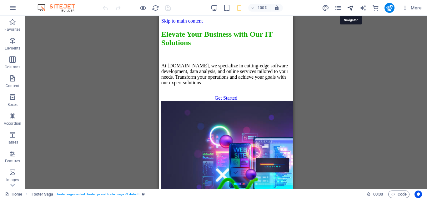
click at [352, 8] on icon "navigator" at bounding box center [350, 7] width 7 height 7
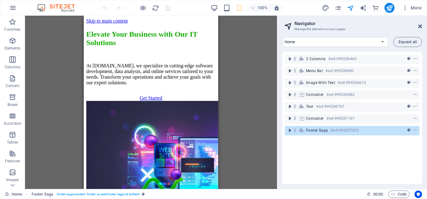
click at [421, 28] on icon at bounding box center [420, 26] width 4 height 5
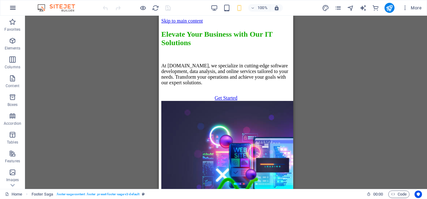
click at [14, 8] on icon "button" at bounding box center [13, 8] width 8 height 8
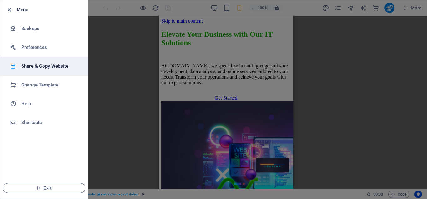
click at [63, 65] on h6 "Share & Copy Website" at bounding box center [50, 66] width 58 height 8
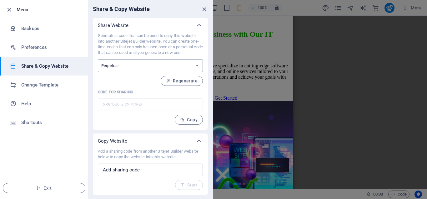
click at [98, 59] on select "One-time Perpetual" at bounding box center [150, 65] width 105 height 13
click at [144, 64] on select "One-time Perpetual" at bounding box center [150, 65] width 105 height 13
click at [205, 12] on icon "close" at bounding box center [204, 9] width 7 height 7
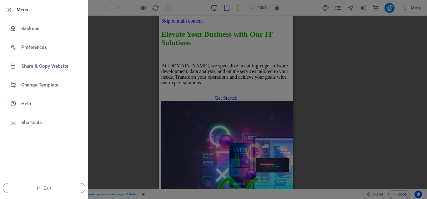
click at [24, 6] on h6 "Menu" at bounding box center [50, 10] width 66 height 8
click at [14, 6] on div at bounding box center [10, 10] width 11 height 8
click at [11, 8] on icon "button" at bounding box center [9, 9] width 7 height 7
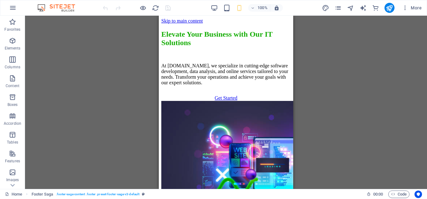
click at [76, 11] on img at bounding box center [59, 8] width 47 height 8
